Goal: Task Accomplishment & Management: Use online tool/utility

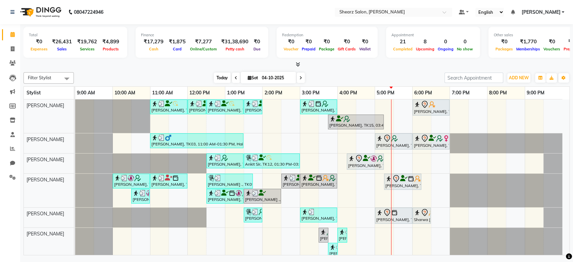
click at [222, 78] on span "Today" at bounding box center [222, 77] width 17 height 10
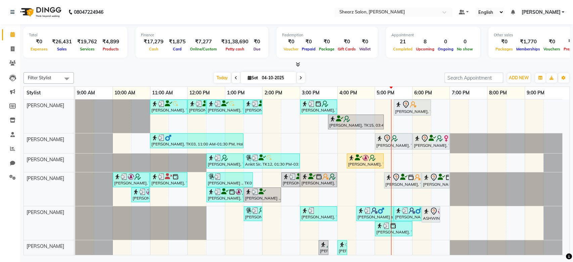
click at [561, 224] on div at bounding box center [552, 223] width 19 height 34
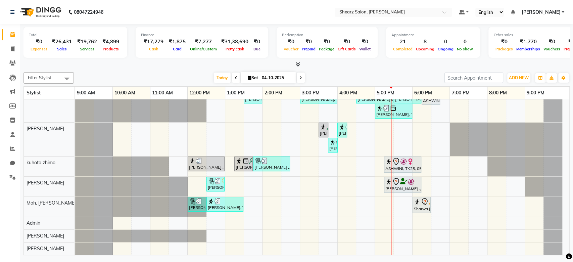
scroll to position [123, 0]
click at [561, 133] on div at bounding box center [505, 139] width 112 height 34
drag, startPoint x: 561, startPoint y: 133, endPoint x: 566, endPoint y: 108, distance: 25.1
click at [566, 108] on div "Arpan Patel, TK01, 11:00 AM-12:00 PM, Men Haircut with Mr.Saantosh Arpan Patel,…" at bounding box center [322, 176] width 494 height 155
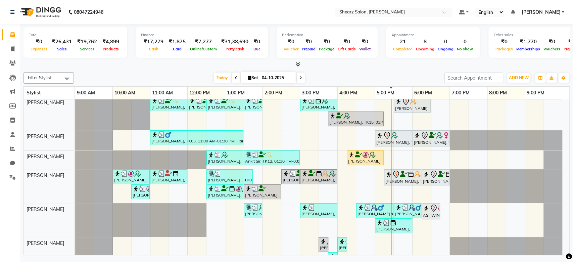
scroll to position [0, 0]
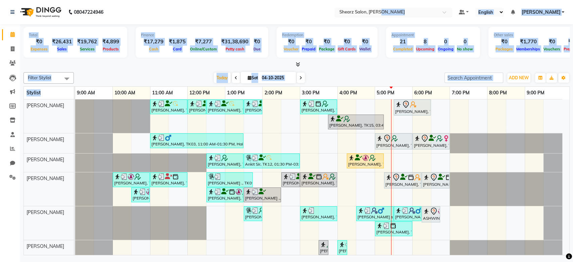
drag, startPoint x: 564, startPoint y: 98, endPoint x: 402, endPoint y: 9, distance: 185.2
click at [402, 9] on app-home "08047224946 Select Location × Shearz Salon, Shela Default Panel My Panel Englis…" at bounding box center [286, 128] width 573 height 257
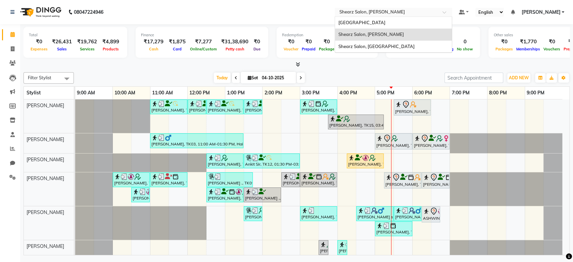
click at [402, 9] on input "text" at bounding box center [386, 12] width 97 height 7
click at [393, 41] on div "Shearz Salon, [GEOGRAPHIC_DATA]" at bounding box center [393, 47] width 117 height 12
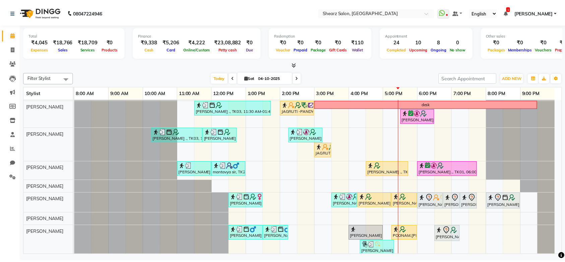
scroll to position [15, 0]
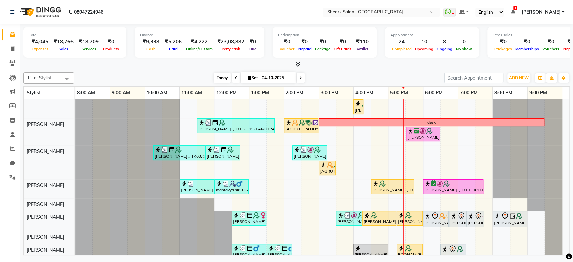
click at [214, 77] on span "Today" at bounding box center [222, 77] width 17 height 10
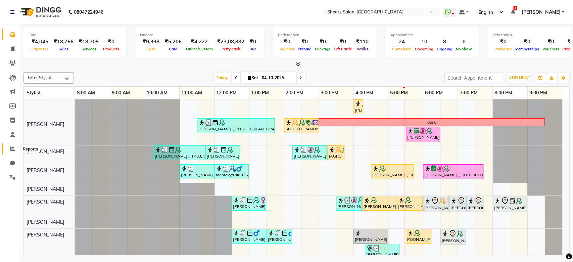
click at [7, 146] on span at bounding box center [13, 149] width 12 height 8
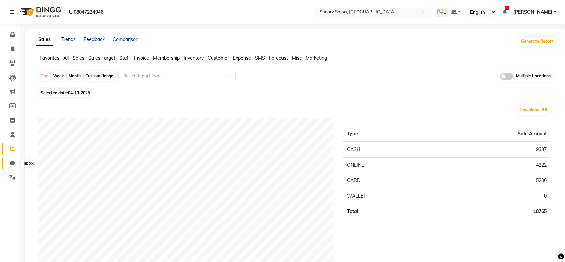
click at [11, 162] on icon at bounding box center [12, 162] width 5 height 5
select select "100"
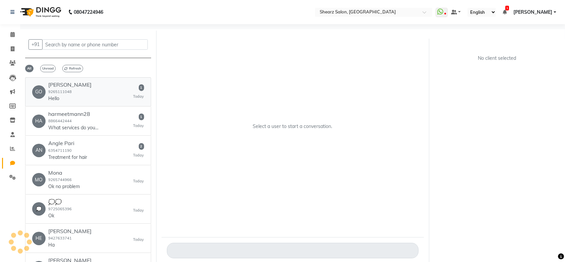
click at [114, 93] on div "GO Gopi 9265111048 Hello 1 Today" at bounding box center [88, 91] width 112 height 20
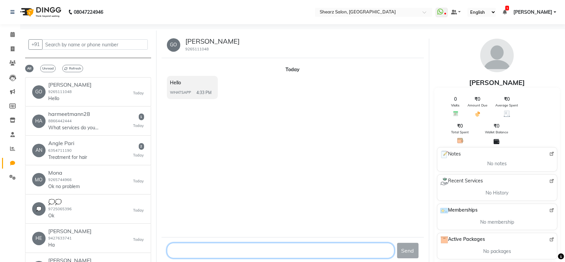
click at [192, 255] on textarea at bounding box center [281, 249] width 228 height 15
type textarea "hi"
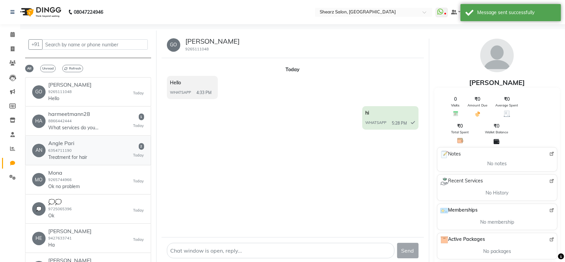
click at [83, 149] on div "Angle Pari 6354711190 Treatment for hair" at bounding box center [67, 150] width 39 height 20
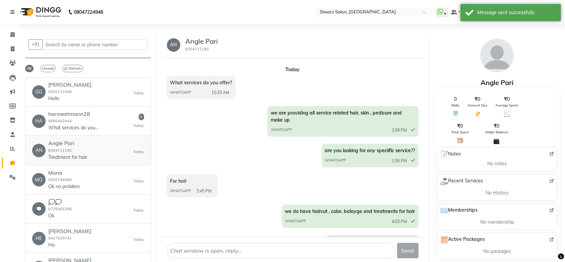
scroll to position [83, 0]
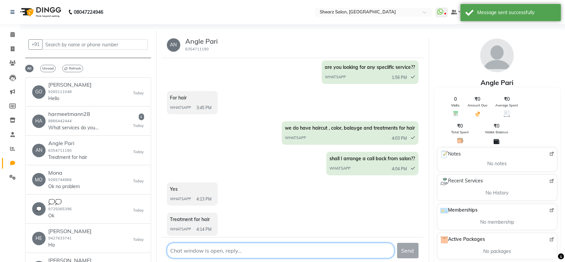
click at [195, 249] on textarea at bounding box center [281, 249] width 228 height 15
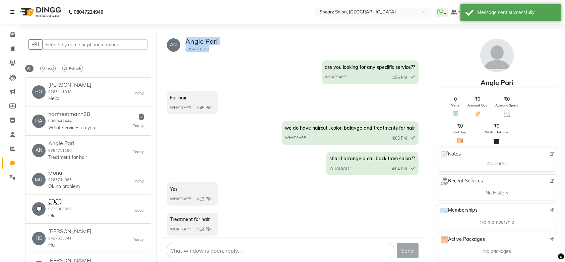
drag, startPoint x: 217, startPoint y: 48, endPoint x: 185, endPoint y: 40, distance: 32.9
click at [185, 40] on div "Angle Pari 6354711190" at bounding box center [199, 44] width 38 height 15
copy div "Angle Pari 6354711190"
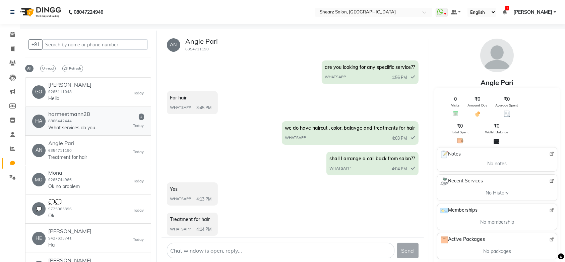
click at [78, 120] on div "harmeetmann28 8866442444 What services do you offer?" at bounding box center [73, 121] width 50 height 20
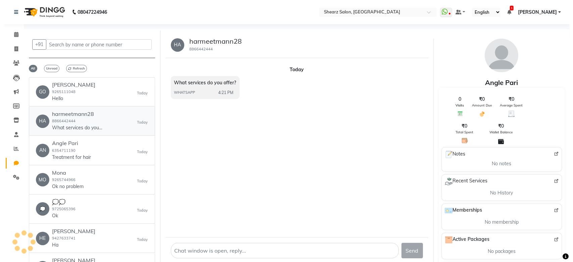
scroll to position [0, 0]
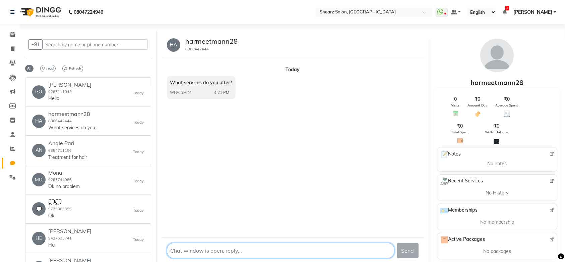
click at [212, 254] on textarea at bounding box center [281, 249] width 228 height 15
type textarea "hi"
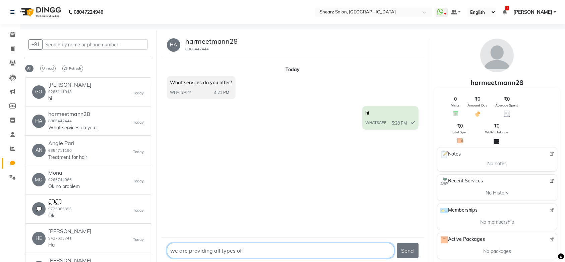
click at [251, 248] on textarea at bounding box center [281, 249] width 228 height 15
type textarea "we are providing all types of services for hair, skin, pedicure and make up"
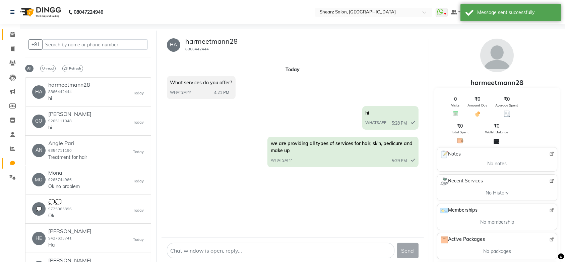
drag, startPoint x: 8, startPoint y: 42, endPoint x: 16, endPoint y: 35, distance: 10.7
click at [16, 35] on ul "Calendar Invoice Clients Leads Marketing Members Inventory Staff Reports Chat S…" at bounding box center [10, 108] width 20 height 160
click at [16, 35] on span at bounding box center [13, 35] width 12 height 8
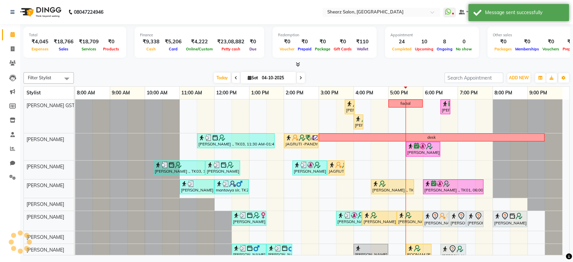
scroll to position [130, 0]
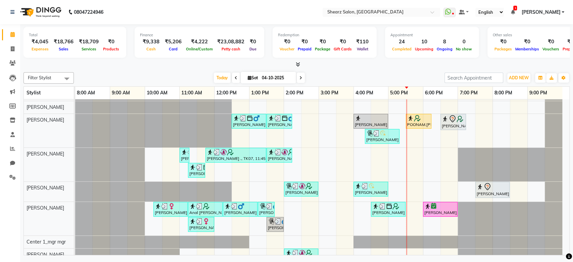
click at [208, 80] on div "Today Sat 04-10-2025" at bounding box center [259, 78] width 364 height 10
click at [218, 79] on span "Today" at bounding box center [222, 77] width 17 height 10
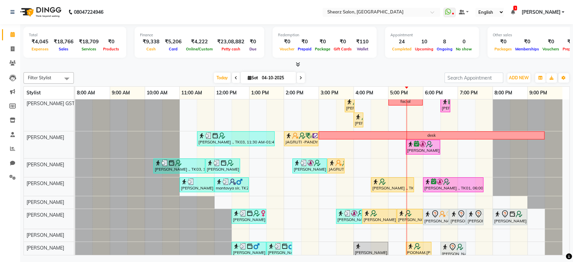
scroll to position [0, 0]
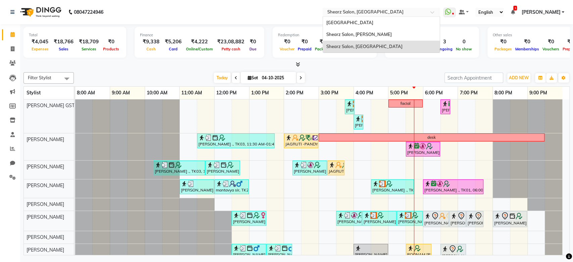
click at [405, 13] on input "text" at bounding box center [374, 12] width 97 height 7
click at [391, 31] on div "Shearz Salon, [PERSON_NAME]" at bounding box center [381, 35] width 117 height 12
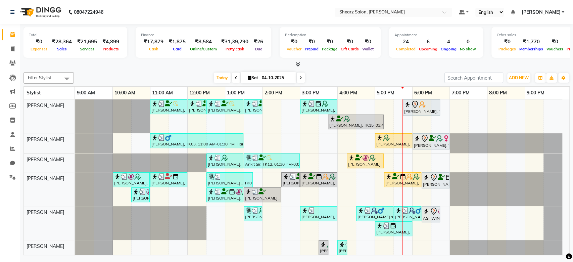
scroll to position [122, 0]
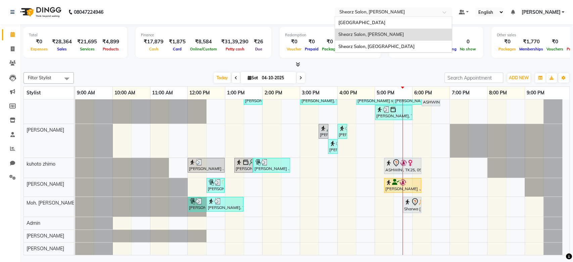
click at [404, 15] on input "text" at bounding box center [386, 12] width 97 height 7
click at [396, 44] on span "Shearz Salon, [GEOGRAPHIC_DATA]" at bounding box center [376, 46] width 76 height 5
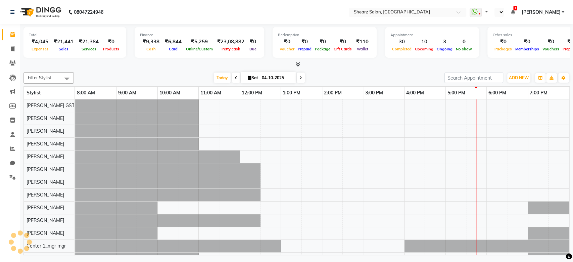
select select "en"
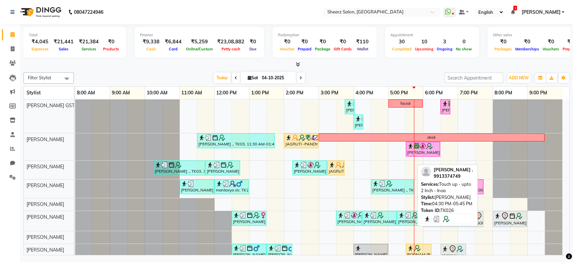
click at [396, 184] on div at bounding box center [392, 183] width 40 height 7
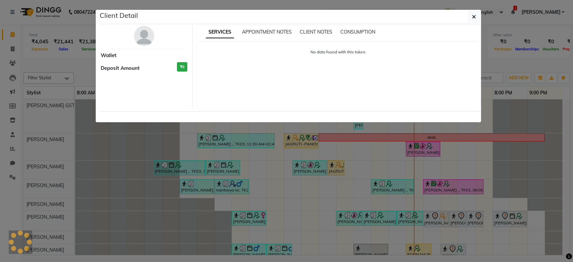
select select "3"
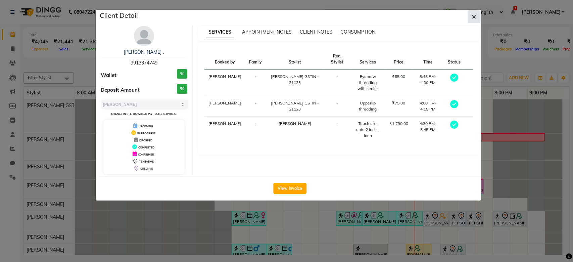
click at [469, 14] on button "button" at bounding box center [473, 16] width 13 height 13
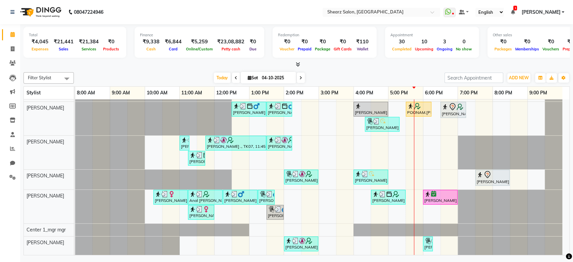
scroll to position [148, 0]
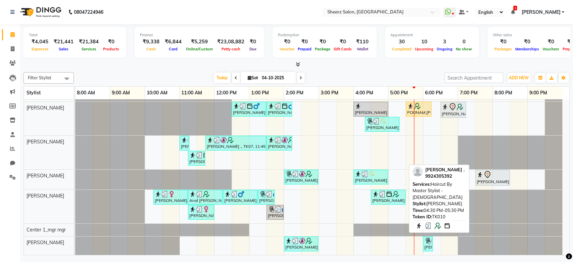
click at [391, 191] on img at bounding box center [388, 194] width 7 height 7
select select "3"
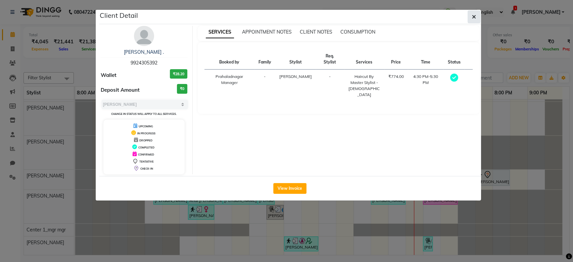
click at [476, 15] on button "button" at bounding box center [473, 16] width 13 height 13
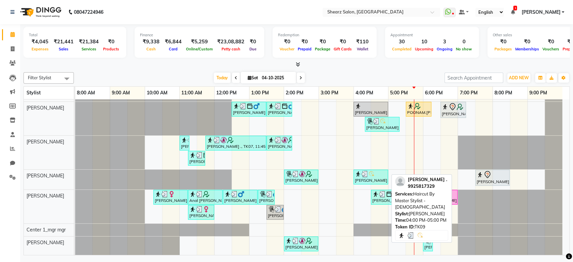
click at [370, 170] on img at bounding box center [371, 173] width 7 height 7
select select "3"
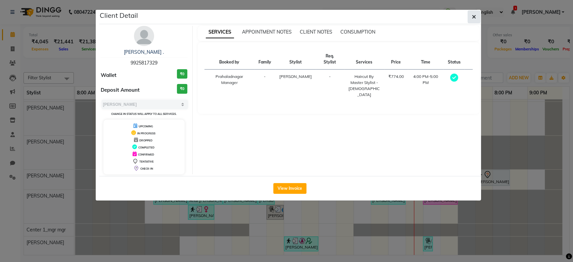
click at [474, 19] on span "button" at bounding box center [474, 16] width 4 height 7
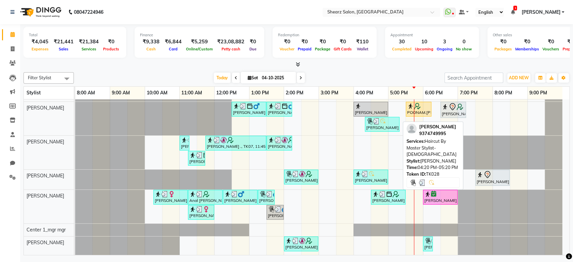
click at [381, 120] on div "[PERSON_NAME], TK28, 04:20 PM-05:20 PM, Haircut By Master Stylist- [DEMOGRAPHIC…" at bounding box center [381, 124] width 33 height 13
select select "3"
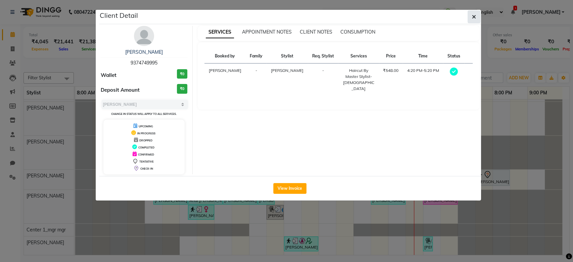
click at [470, 14] on button "button" at bounding box center [473, 16] width 13 height 13
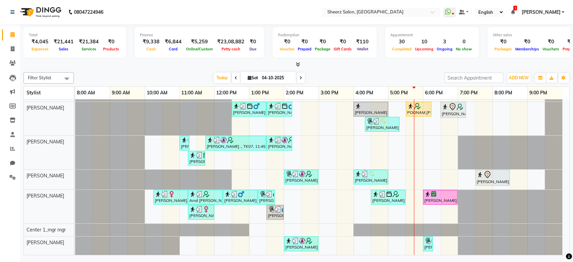
click at [560, 135] on div at bounding box center [509, 152] width 104 height 34
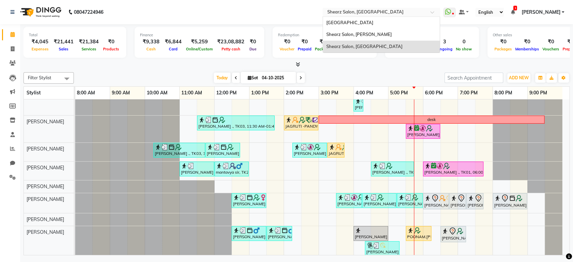
click at [423, 14] on input "text" at bounding box center [374, 12] width 97 height 7
click at [421, 35] on div "Shearz Salon, Shela" at bounding box center [381, 35] width 117 height 12
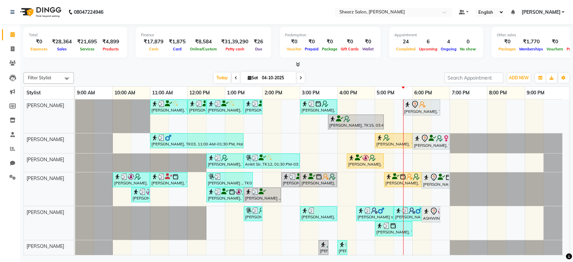
click at [561, 213] on div at bounding box center [552, 223] width 19 height 34
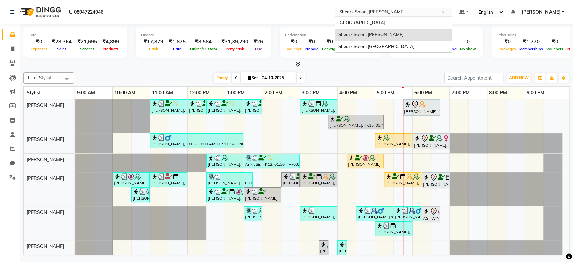
click at [399, 8] on div "Select Location × Shearz Salon, Shela" at bounding box center [392, 12] width 117 height 9
click at [393, 42] on div "Shearz Salon, [GEOGRAPHIC_DATA]" at bounding box center [393, 47] width 117 height 12
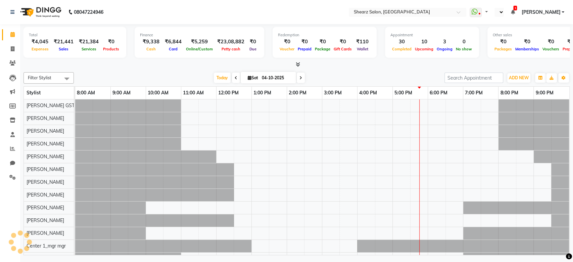
select select "en"
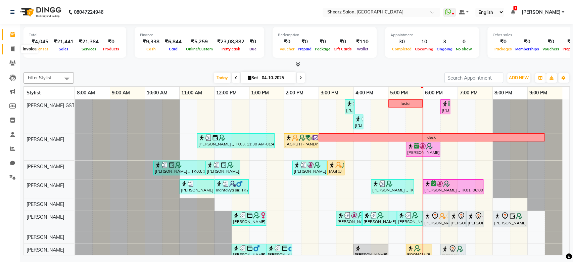
click at [11, 50] on icon at bounding box center [13, 48] width 4 height 5
select select "8157"
select select "service"
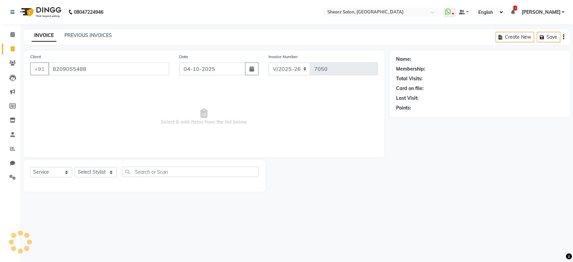
type input "8209055488"
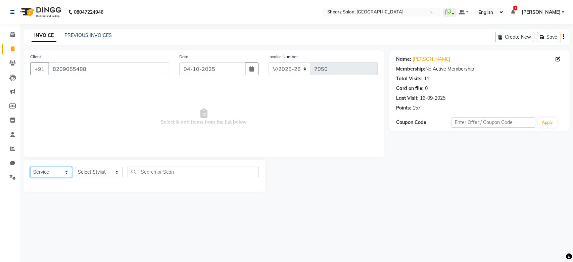
click at [61, 171] on select "Select Service Product Membership Package Voucher Prepaid Gift Card" at bounding box center [51, 172] width 42 height 10
select select "product"
click at [30, 167] on select "Select Service Product Membership Package Voucher Prepaid Gift Card" at bounding box center [51, 172] width 42 height 10
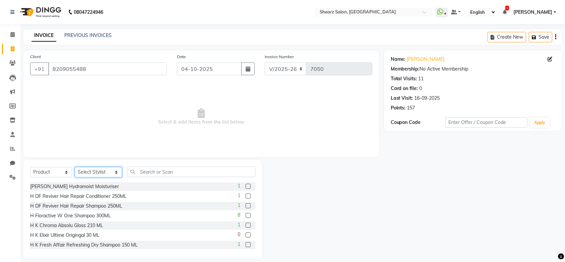
select select "77486"
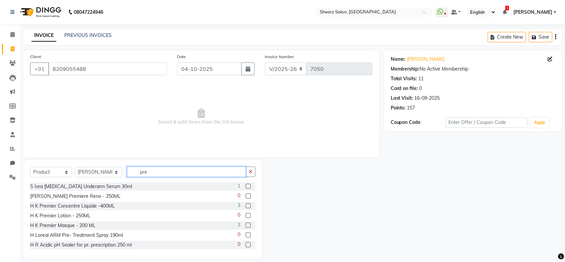
type input "pre"
click at [238, 194] on div "0" at bounding box center [247, 196] width 18 height 8
click at [246, 195] on label at bounding box center [248, 195] width 5 height 5
click at [246, 195] on input "checkbox" at bounding box center [248, 196] width 4 height 4
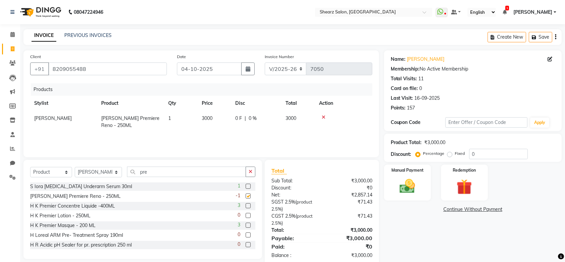
checkbox input "false"
click at [209, 118] on span "3000" at bounding box center [207, 118] width 11 height 6
select select "77486"
click at [209, 118] on input "3000" at bounding box center [214, 120] width 25 height 10
type input "3400"
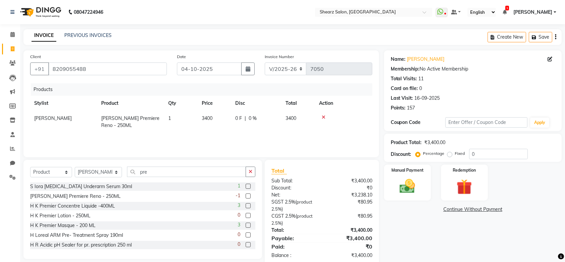
click at [227, 129] on td "3400" at bounding box center [215, 122] width 34 height 22
select select "77486"
click at [412, 181] on img at bounding box center [408, 186] width 26 height 18
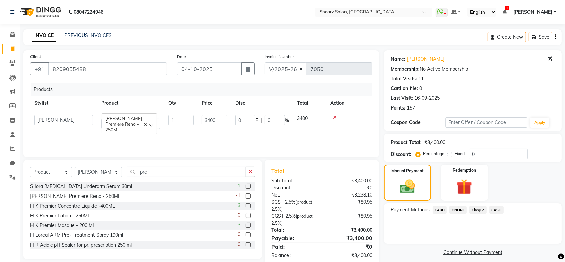
click at [441, 210] on span "CARD" at bounding box center [440, 210] width 14 height 8
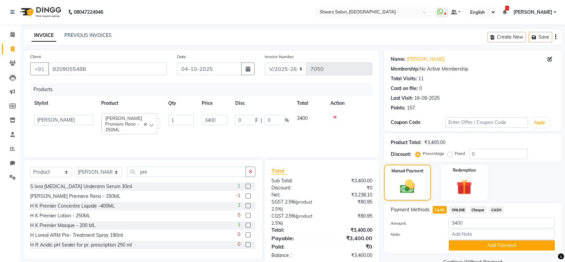
scroll to position [15, 0]
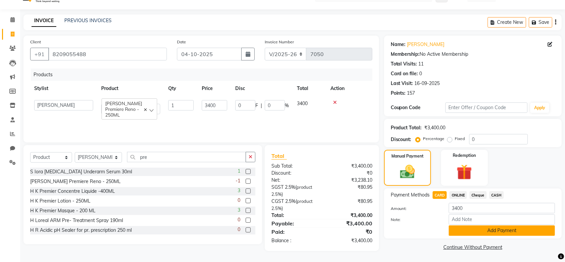
click at [506, 227] on button "Add Payment" at bounding box center [502, 230] width 106 height 10
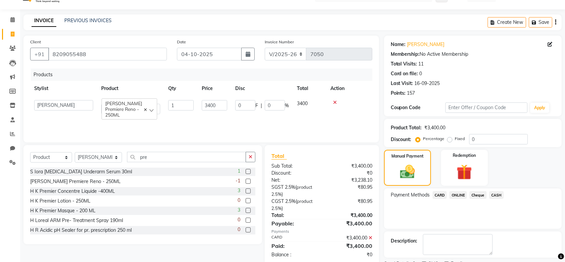
scroll to position [43, 0]
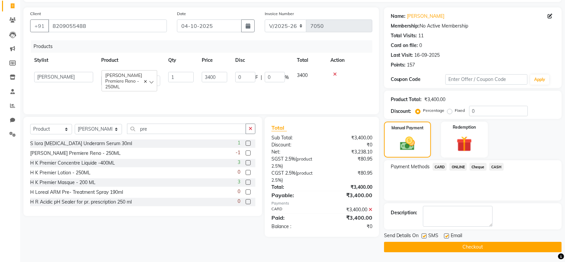
click at [457, 248] on button "Checkout" at bounding box center [473, 246] width 178 height 10
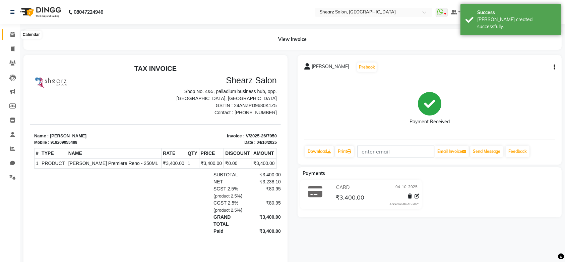
click at [13, 37] on span at bounding box center [13, 35] width 12 height 8
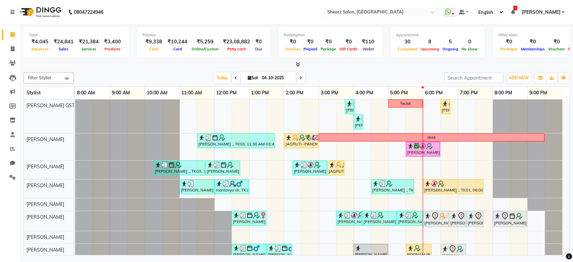
scroll to position [130, 0]
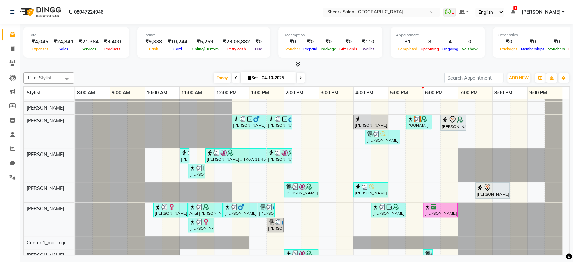
scroll to position [130, 0]
click at [221, 72] on span "Today" at bounding box center [222, 77] width 17 height 10
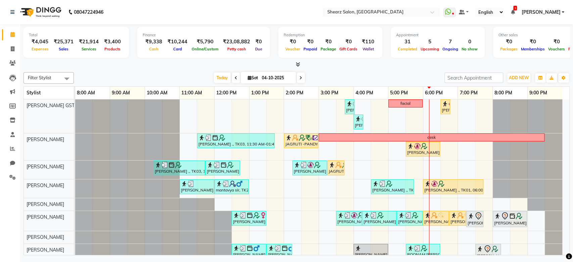
scroll to position [130, 0]
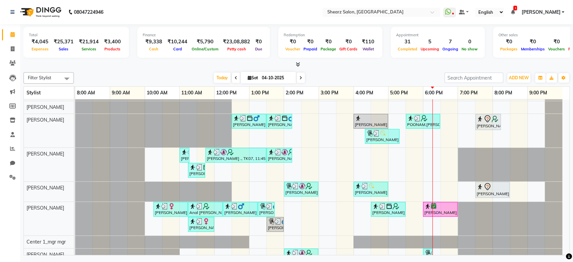
click at [373, 6] on nav "08047224946 Select Location × Shearz Salon, Prahaladnagar WhatsApp Status ✕ Sta…" at bounding box center [286, 12] width 573 height 24
click at [371, 13] on input "text" at bounding box center [374, 12] width 97 height 7
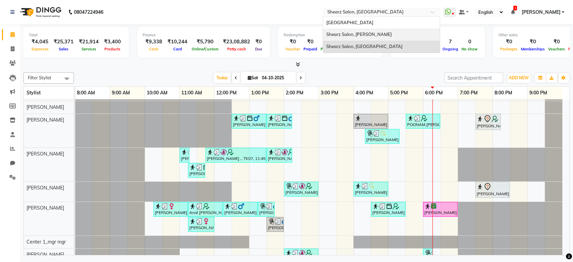
click at [370, 33] on span "Shearz Salon, [PERSON_NAME]" at bounding box center [358, 34] width 65 height 5
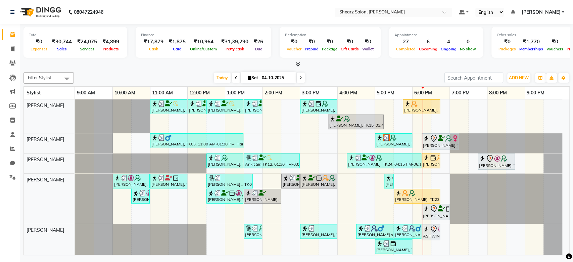
scroll to position [130, 0]
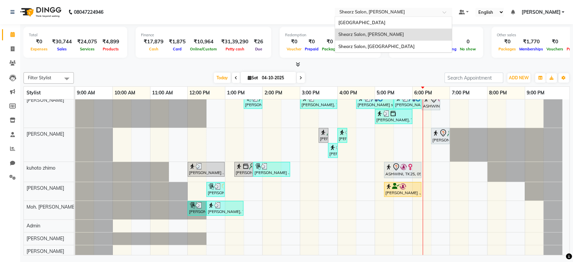
click at [388, 10] on input "text" at bounding box center [386, 12] width 97 height 7
click at [393, 37] on div "Shearz Salon, [PERSON_NAME]" at bounding box center [393, 35] width 117 height 12
drag, startPoint x: 407, startPoint y: 12, endPoint x: 395, endPoint y: 47, distance: 36.8
click at [395, 17] on ng-select "Select Location × Shearz Salon, [PERSON_NAME][GEOGRAPHIC_DATA][PERSON_NAME], [G…" at bounding box center [392, 12] width 117 height 9
click at [395, 47] on span "Shearz Salon, [GEOGRAPHIC_DATA]" at bounding box center [376, 46] width 76 height 5
